Goal: Task Accomplishment & Management: Use online tool/utility

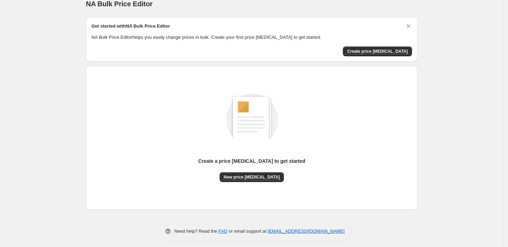
scroll to position [15, 0]
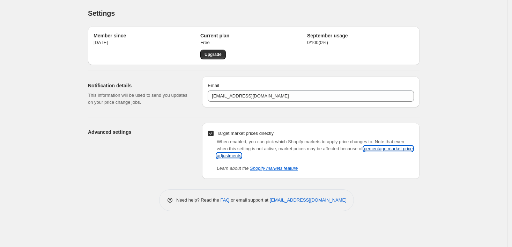
click at [381, 151] on link "percentage market price adjustments" at bounding box center [315, 152] width 196 height 12
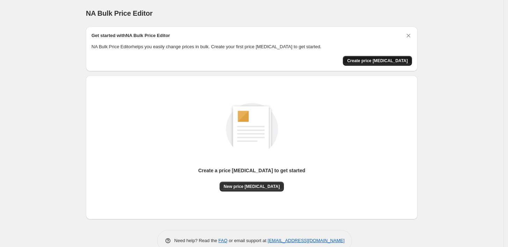
click at [374, 58] on span "Create price [MEDICAL_DATA]" at bounding box center [377, 61] width 61 height 6
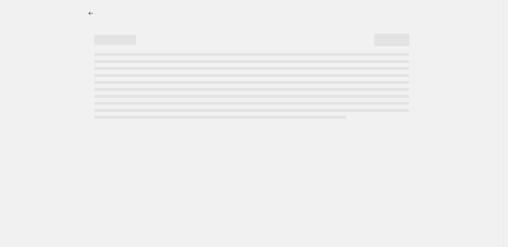
select select "percentage"
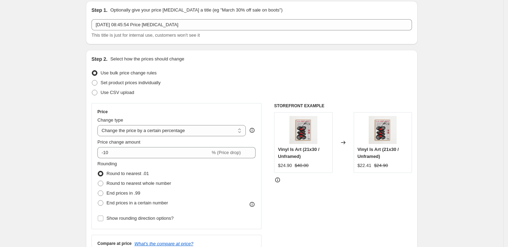
scroll to position [39, 0]
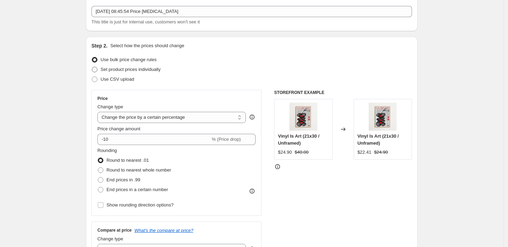
click at [97, 69] on span at bounding box center [95, 70] width 6 height 6
click at [92, 67] on input "Set product prices individually" at bounding box center [92, 67] width 0 height 0
radio input "true"
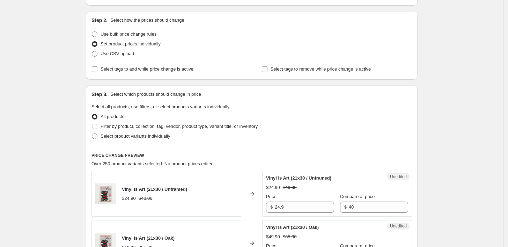
scroll to position [78, 0]
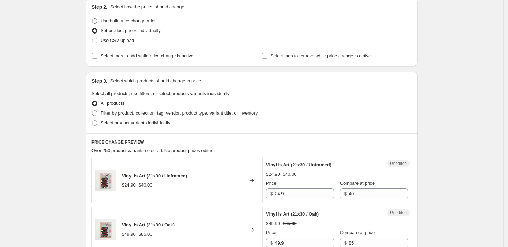
click at [97, 20] on span at bounding box center [95, 21] width 6 height 6
click at [92, 19] on input "Use bulk price change rules" at bounding box center [92, 18] width 0 height 0
radio input "true"
select select "percentage"
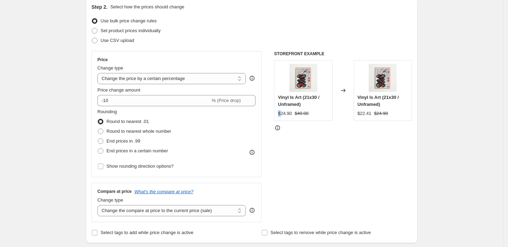
drag, startPoint x: 282, startPoint y: 115, endPoint x: 278, endPoint y: 116, distance: 4.0
click at [278, 116] on div "Vinyl Is Art (21x30 / Unframed) $24.90 $40.00" at bounding box center [303, 90] width 58 height 61
click at [292, 120] on div "Vinyl Is Art (21x30 / Unframed) $24.90 $40.00" at bounding box center [303, 90] width 58 height 61
drag, startPoint x: 283, startPoint y: 114, endPoint x: 277, endPoint y: 114, distance: 6.3
click at [277, 114] on div "Vinyl Is Art (21x30 / Unframed) $24.90 $40.00" at bounding box center [303, 90] width 58 height 61
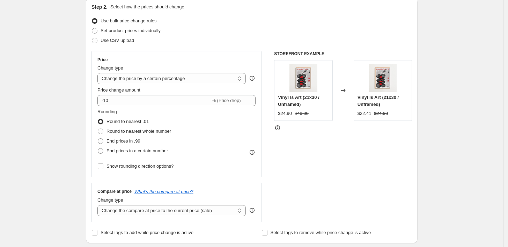
click at [296, 121] on div "STOREFRONT EXAMPLE Vinyl Is Art (21x30 / Unframed) $24.90 $40.00 Changed to Vin…" at bounding box center [343, 136] width 138 height 171
drag, startPoint x: 283, startPoint y: 114, endPoint x: 277, endPoint y: 115, distance: 6.0
click at [277, 115] on div "Vinyl Is Art (21x30 / Unframed) $24.90 $40.00" at bounding box center [303, 90] width 58 height 61
click at [285, 115] on span "$24.90" at bounding box center [285, 113] width 14 height 5
drag, startPoint x: 283, startPoint y: 114, endPoint x: 273, endPoint y: 115, distance: 10.2
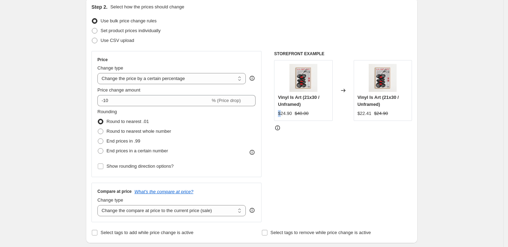
click at [273, 115] on div "Price Change type Change the price to a certain amount Change the price by a ce…" at bounding box center [252, 136] width 321 height 171
click at [289, 111] on span "$24.90" at bounding box center [285, 113] width 14 height 5
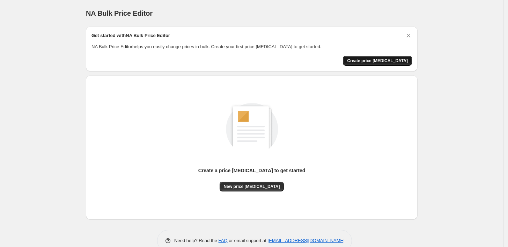
click at [381, 59] on span "Create price [MEDICAL_DATA]" at bounding box center [377, 61] width 61 height 6
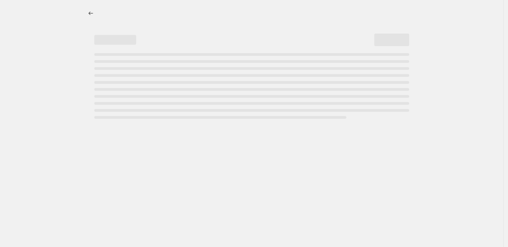
select select "percentage"
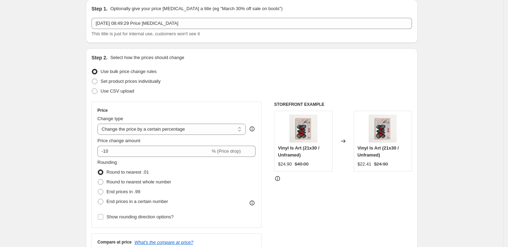
scroll to position [39, 0]
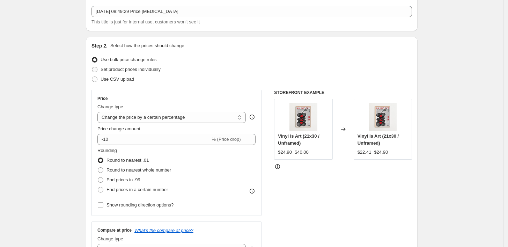
click at [97, 70] on span at bounding box center [95, 70] width 6 height 6
click at [92, 67] on input "Set product prices individually" at bounding box center [92, 67] width 0 height 0
radio input "true"
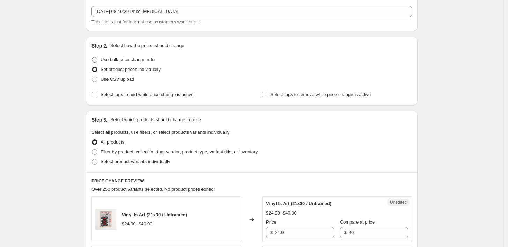
click at [97, 58] on span at bounding box center [95, 60] width 6 height 6
click at [92, 57] on input "Use bulk price change rules" at bounding box center [92, 57] width 0 height 0
radio input "true"
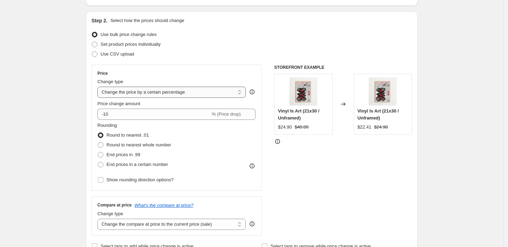
scroll to position [78, 0]
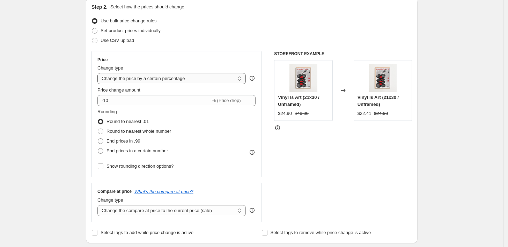
click at [205, 79] on select "Change the price to a certain amount Change the price by a certain amount Chang…" at bounding box center [171, 78] width 148 height 11
select select "to"
click at [99, 73] on select "Change the price to a certain amount Change the price by a certain amount Chang…" at bounding box center [171, 78] width 148 height 11
type input "80.00"
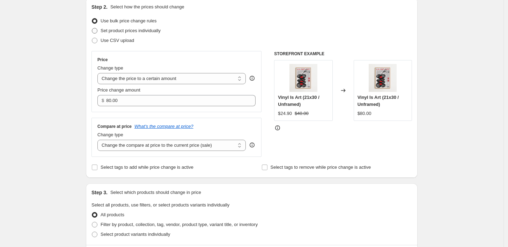
click at [143, 32] on span "Set product prices individually" at bounding box center [131, 30] width 60 height 5
click at [92, 28] on input "Set product prices individually" at bounding box center [92, 28] width 0 height 0
radio input "true"
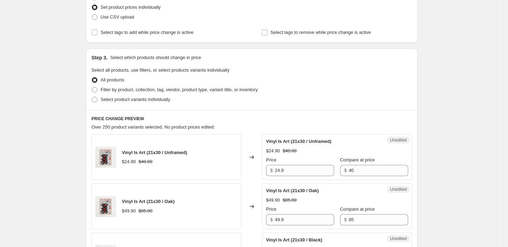
scroll to position [39, 0]
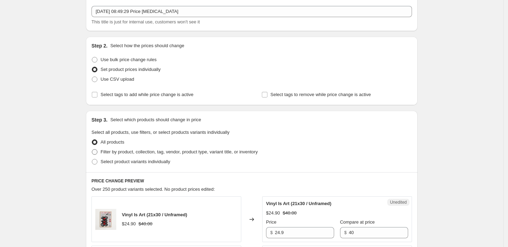
click at [95, 154] on span at bounding box center [95, 152] width 6 height 6
click at [92, 149] on input "Filter by product, collection, tag, vendor, product type, variant title, or inv…" at bounding box center [92, 149] width 0 height 0
radio input "true"
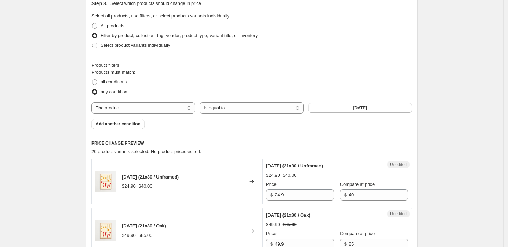
scroll to position [194, 0]
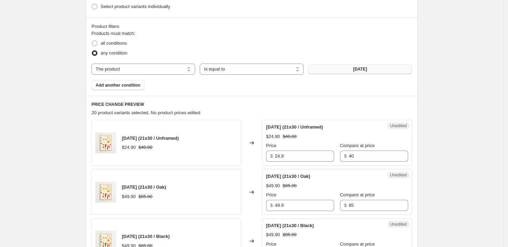
click at [344, 71] on button "30/04/1975" at bounding box center [360, 69] width 104 height 10
click at [242, 69] on select "Is equal to Is not equal to" at bounding box center [252, 69] width 104 height 11
drag, startPoint x: 242, startPoint y: 69, endPoint x: 230, endPoint y: 69, distance: 11.9
click at [242, 69] on select "Is equal to Is not equal to" at bounding box center [252, 69] width 104 height 11
click at [144, 71] on select "The product The product's collection The product's tag The product's vendor The…" at bounding box center [144, 69] width 104 height 11
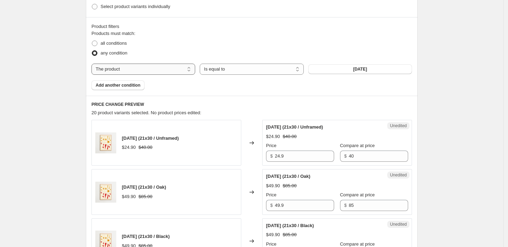
click at [93, 64] on select "The product The product's collection The product's tag The product's vendor The…" at bounding box center [144, 69] width 104 height 11
click at [110, 41] on span "all conditions" at bounding box center [114, 43] width 26 height 5
click at [92, 41] on input "all conditions" at bounding box center [92, 41] width 0 height 0
radio input "true"
click at [134, 82] on button "Add another condition" at bounding box center [118, 85] width 53 height 10
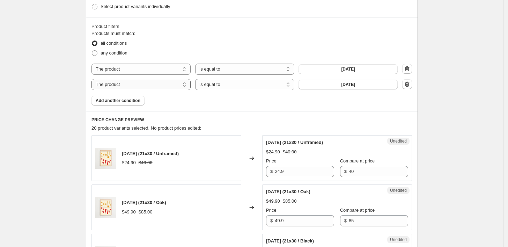
click at [156, 85] on select "The product The product's collection The product's tag The product's vendor The…" at bounding box center [141, 84] width 99 height 11
click at [221, 84] on select "Is equal to Is not equal to" at bounding box center [244, 84] width 99 height 11
click at [143, 83] on select "The product The product's collection The product's tag The product's vendor The…" at bounding box center [141, 84] width 99 height 11
select select "title"
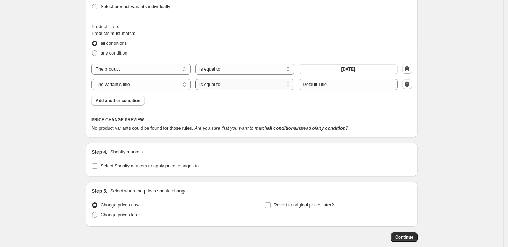
click at [227, 85] on select "Is equal to Is not equal to Contains" at bounding box center [244, 84] width 99 height 11
click at [355, 86] on input "Default Title" at bounding box center [348, 84] width 99 height 11
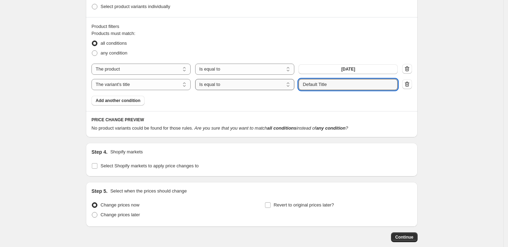
drag, startPoint x: 355, startPoint y: 86, endPoint x: 278, endPoint y: 86, distance: 76.5
click at [278, 86] on div "The product The product's collection The product's tag The product's vendor The…" at bounding box center [245, 84] width 306 height 11
type input "unframed"
click at [411, 83] on icon "button" at bounding box center [407, 84] width 7 height 7
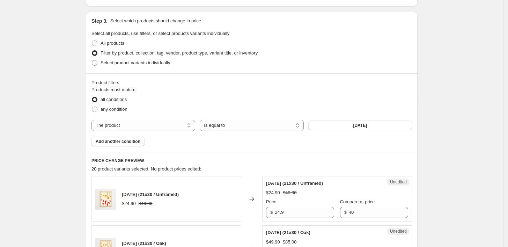
scroll to position [78, 0]
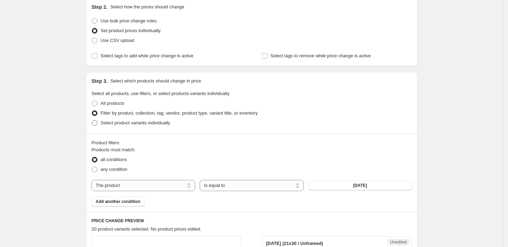
click at [96, 123] on span at bounding box center [95, 123] width 6 height 6
click at [92, 121] on input "Select product variants individually" at bounding box center [92, 120] width 0 height 0
radio input "true"
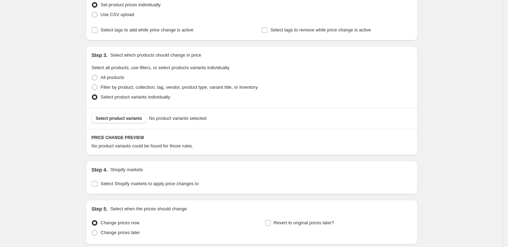
scroll to position [116, 0]
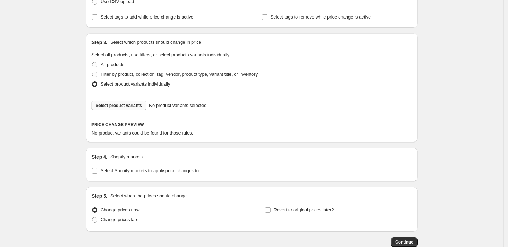
click at [134, 106] on span "Select product variants" at bounding box center [119, 106] width 46 height 6
click at [124, 74] on span "Filter by product, collection, tag, vendor, product type, variant title, or inv…" at bounding box center [179, 74] width 157 height 5
click at [92, 72] on input "Filter by product, collection, tag, vendor, product type, variant title, or inv…" at bounding box center [92, 72] width 0 height 0
radio input "true"
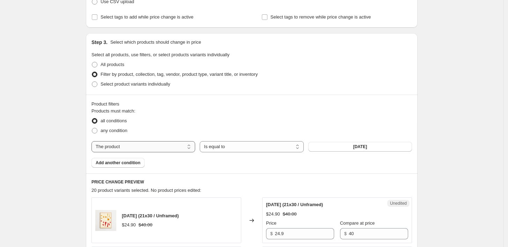
click at [136, 146] on select "The product The product's collection The product's tag The product's vendor The…" at bounding box center [144, 146] width 104 height 11
select select "title"
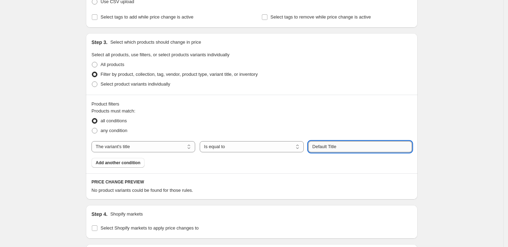
click at [343, 149] on input "Default Title" at bounding box center [360, 146] width 104 height 11
drag, startPoint x: 345, startPoint y: 148, endPoint x: 300, endPoint y: 145, distance: 45.5
click at [300, 145] on div "The product The product's collection The product's tag The product's vendor The…" at bounding box center [252, 146] width 321 height 11
type input "21x30 / unframed"
click at [308, 33] on button "Submit" at bounding box center [318, 36] width 20 height 7
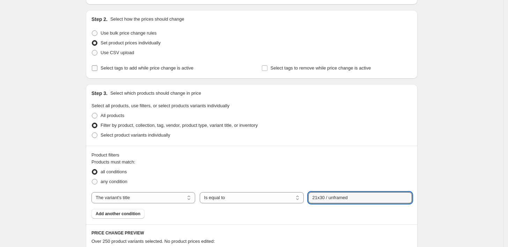
scroll to position [78, 0]
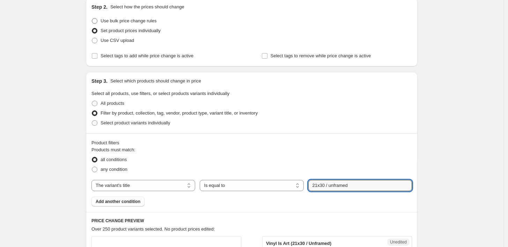
click at [116, 18] on span "Use bulk price change rules" at bounding box center [129, 20] width 56 height 5
click at [92, 18] on input "Use bulk price change rules" at bounding box center [92, 18] width 0 height 0
radio input "true"
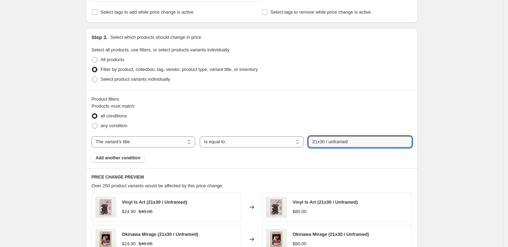
scroll to position [116, 0]
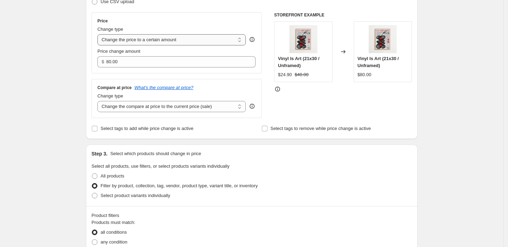
click at [140, 38] on select "Change the price to a certain amount Change the price by a certain amount Chang…" at bounding box center [171, 39] width 148 height 11
click at [99, 34] on select "Change the price to a certain amount Change the price by a certain amount Chang…" at bounding box center [171, 39] width 148 height 11
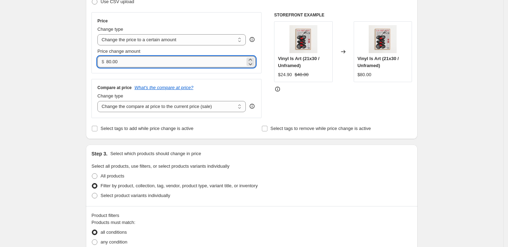
click at [155, 62] on input "80.00" at bounding box center [175, 61] width 139 height 11
drag, startPoint x: 141, startPoint y: 59, endPoint x: 94, endPoint y: 62, distance: 47.2
click at [94, 62] on div "Price Change type Change the price to a certain amount Change the price by a ce…" at bounding box center [177, 42] width 170 height 61
type input "24.90"
click at [323, 96] on div "STOREFRONT EXAMPLE Vinyl Is Art (21x30 / Unframed) $24.90 $40.00 Changed to Vin…" at bounding box center [343, 65] width 138 height 106
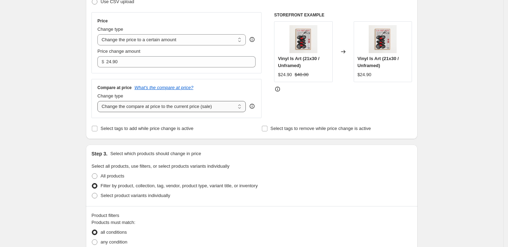
click at [143, 109] on select "Change the compare at price to the current price (sale) Change the compare at p…" at bounding box center [171, 106] width 148 height 11
click at [193, 110] on select "Change the compare at price to the current price (sale) Change the compare at p…" at bounding box center [171, 106] width 148 height 11
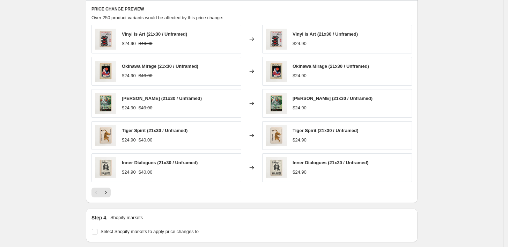
scroll to position [504, 0]
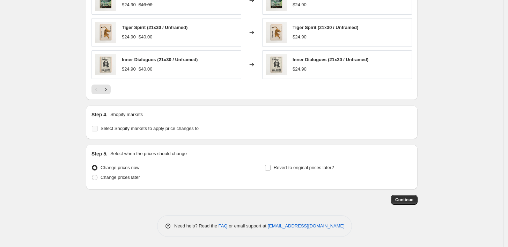
click at [96, 129] on input "Select Shopify markets to apply price changes to" at bounding box center [95, 129] width 6 height 6
checkbox input "true"
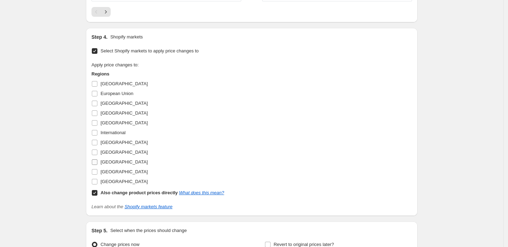
scroll to position [658, 0]
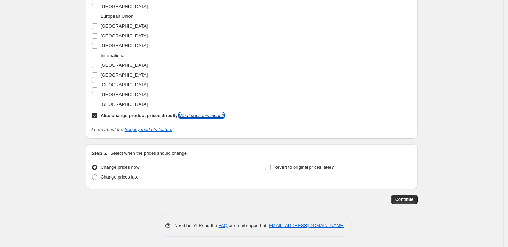
click at [188, 114] on link "What does this mean?" at bounding box center [201, 115] width 45 height 5
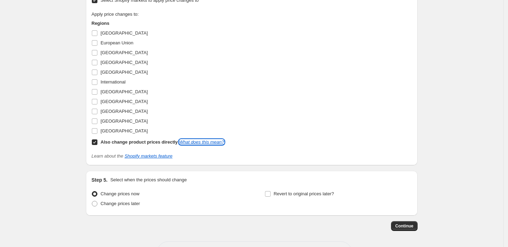
scroll to position [581, 0]
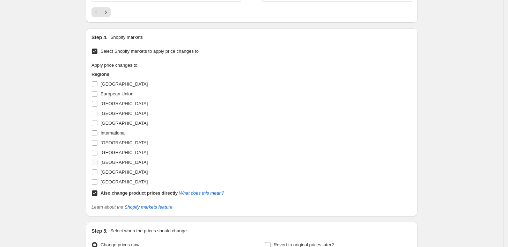
click at [97, 165] on input "Sweden" at bounding box center [95, 163] width 6 height 6
checkbox input "true"
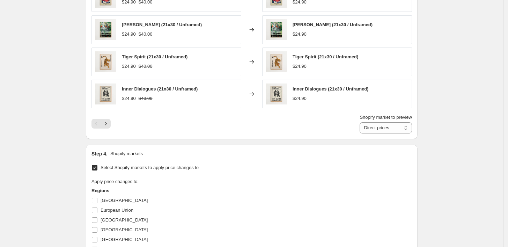
scroll to position [464, 0]
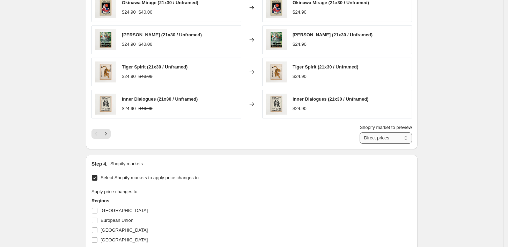
click at [389, 138] on select "Direct prices Sweden" at bounding box center [386, 137] width 52 height 11
select select "60119155015"
click at [362, 132] on select "Direct prices Sweden" at bounding box center [386, 137] width 52 height 11
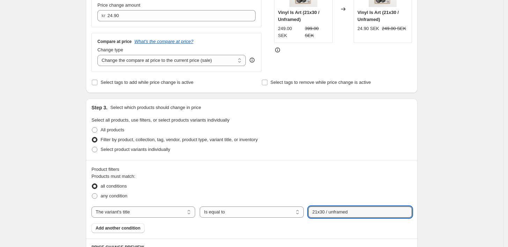
scroll to position [76, 0]
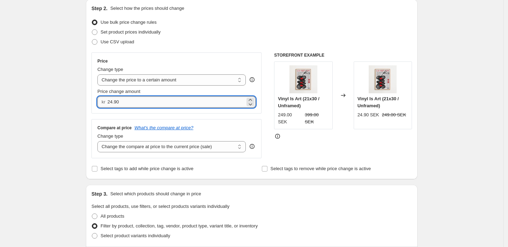
click at [127, 103] on input "24.90" at bounding box center [177, 101] width 138 height 11
drag, startPoint x: 130, startPoint y: 102, endPoint x: 75, endPoint y: 103, distance: 55.5
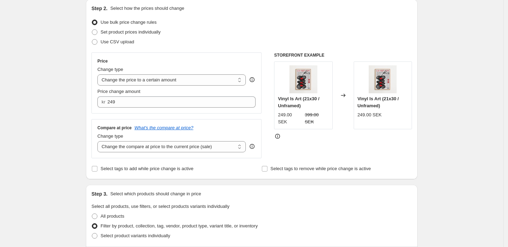
type input "249.00"
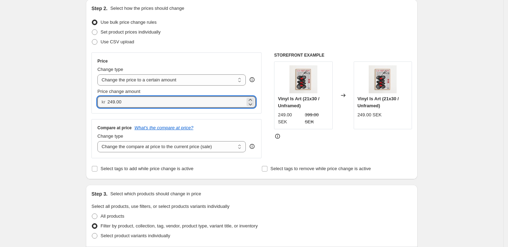
click at [225, 51] on div "Step 2. Select how the prices should change Use bulk price change rules Set pro…" at bounding box center [252, 89] width 321 height 169
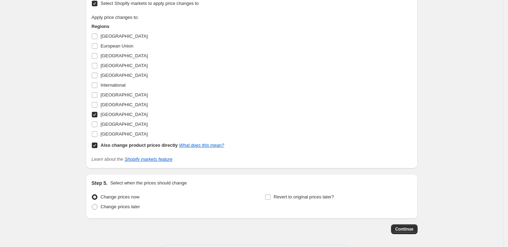
scroll to position [668, 0]
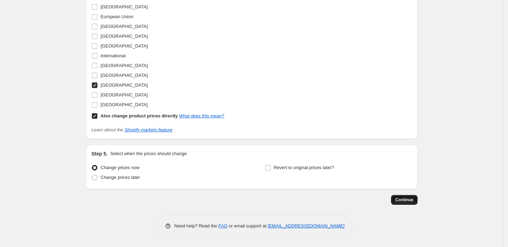
click at [413, 199] on span "Continue" at bounding box center [404, 200] width 18 height 6
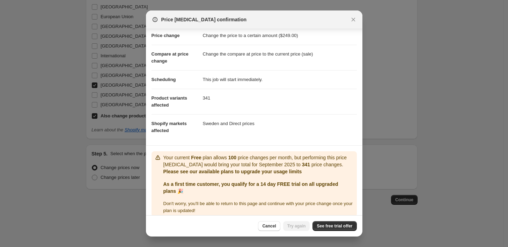
scroll to position [22, 0]
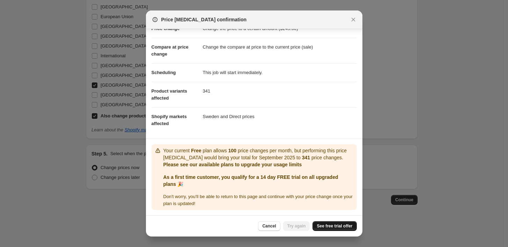
click at [326, 228] on span "See free trial offer" at bounding box center [335, 226] width 36 height 6
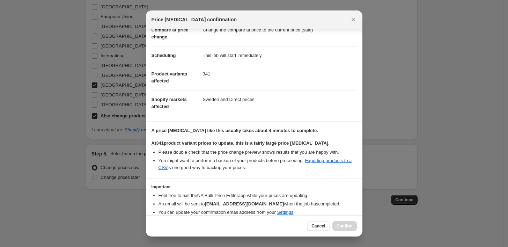
scroll to position [67, 0]
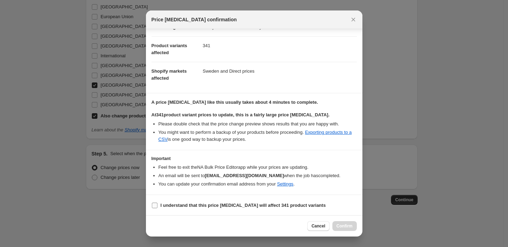
click at [155, 204] on input "I understand that this price change job will affect 341 product variants" at bounding box center [155, 206] width 6 height 6
checkbox input "true"
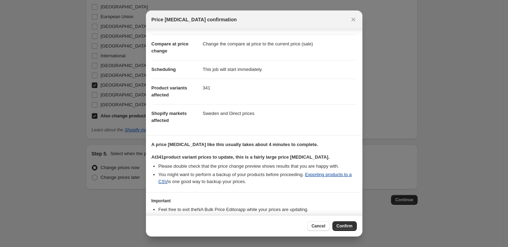
scroll to position [39, 0]
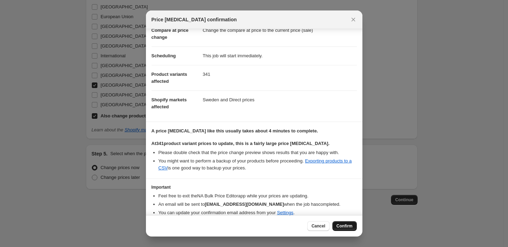
click at [341, 227] on span "Confirm" at bounding box center [345, 226] width 16 height 6
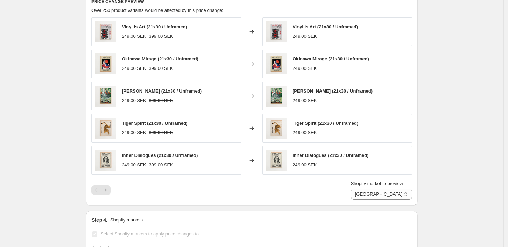
scroll to position [393, 0]
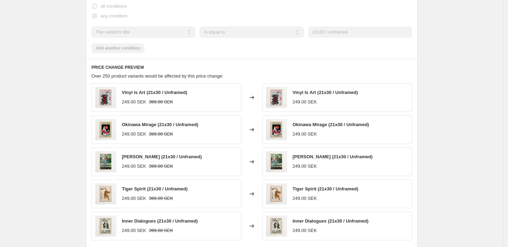
click at [254, 66] on h6 "PRICE CHANGE PREVIEW" at bounding box center [252, 68] width 321 height 6
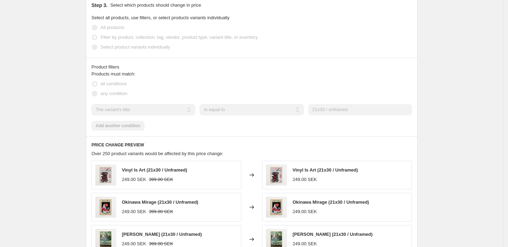
scroll to position [431, 0]
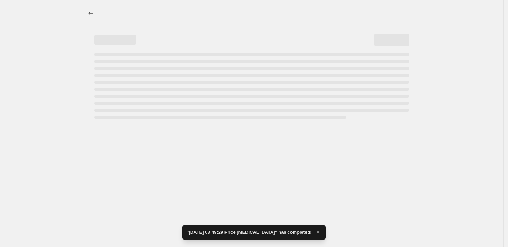
select select "title"
select select "60119155015"
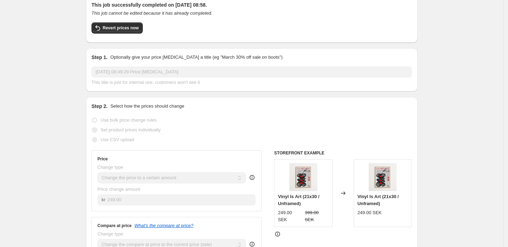
scroll to position [0, 0]
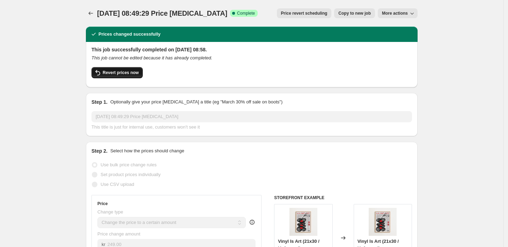
click at [129, 74] on span "Revert prices now" at bounding box center [121, 73] width 36 height 6
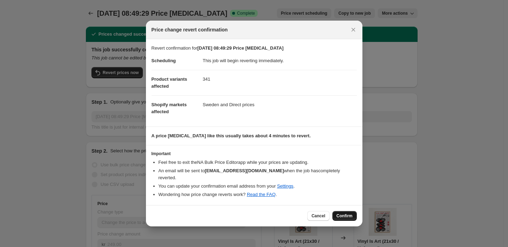
click at [344, 213] on span "Confirm" at bounding box center [345, 216] width 16 height 6
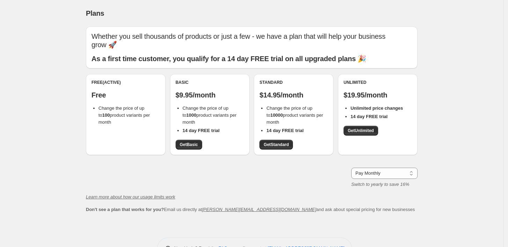
drag, startPoint x: 168, startPoint y: 134, endPoint x: 156, endPoint y: 149, distance: 18.7
click at [156, 149] on div "Free (Active) Free Change the price of up to 100 product variants per month" at bounding box center [126, 114] width 80 height 81
click at [364, 132] on span "Get Unlimited" at bounding box center [361, 131] width 26 height 6
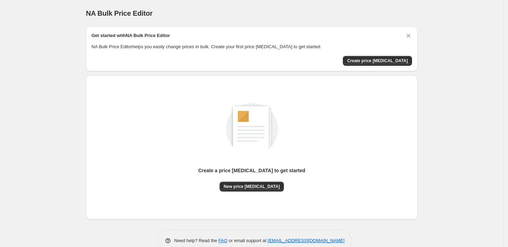
click at [268, 28] on div "Get started with NA Bulk Price Editor NA Bulk Price Editor helps you easily cha…" at bounding box center [252, 49] width 332 height 45
